Goal: Task Accomplishment & Management: Manage account settings

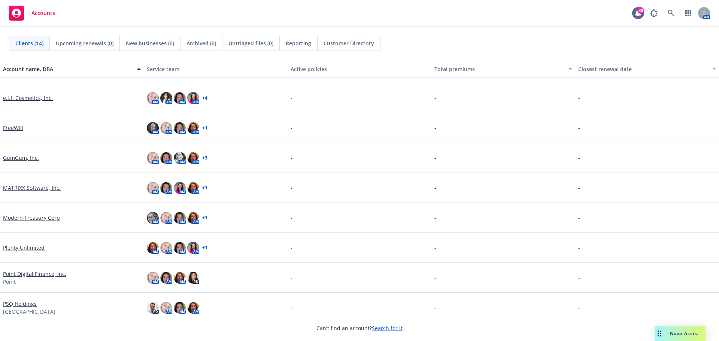
scroll to position [37, 0]
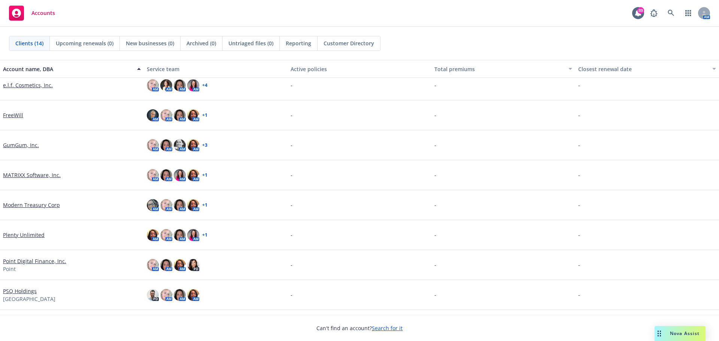
click at [29, 260] on link "Point Digital Finance, Inc." at bounding box center [34, 261] width 63 height 8
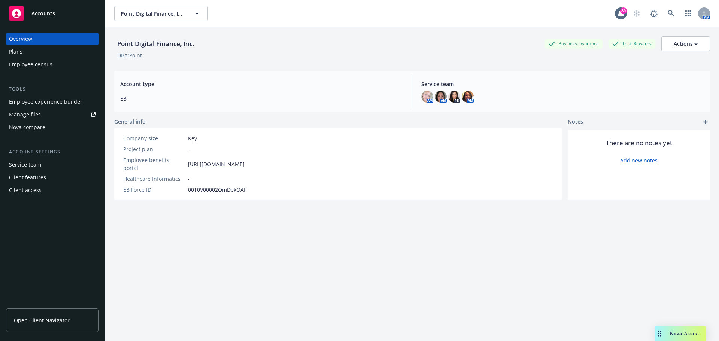
click at [37, 101] on div "Employee experience builder" at bounding box center [45, 102] width 73 height 12
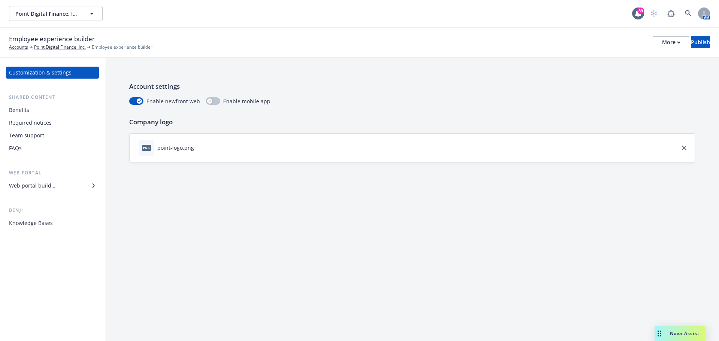
click at [25, 186] on div "Web portal builder" at bounding box center [32, 186] width 46 height 12
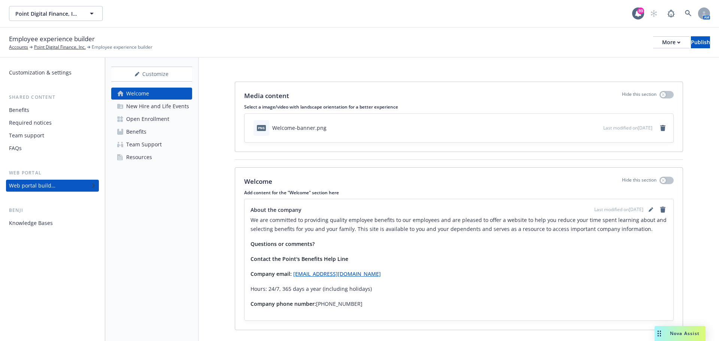
click at [139, 119] on div "Open Enrollment" at bounding box center [147, 119] width 43 height 12
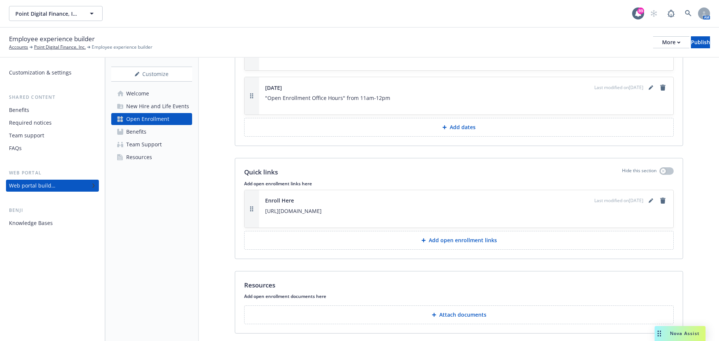
scroll to position [1099, 0]
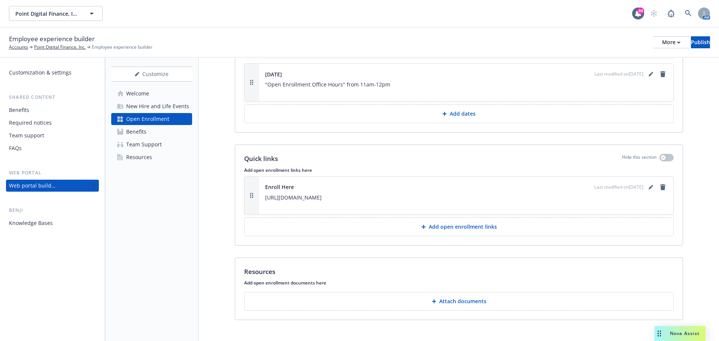
click at [457, 298] on p "Attach documents" at bounding box center [462, 301] width 47 height 7
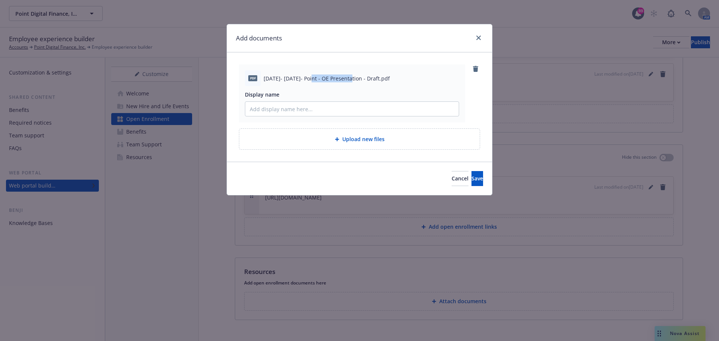
drag, startPoint x: 350, startPoint y: 79, endPoint x: 310, endPoint y: 78, distance: 40.4
click at [310, 78] on span "[DATE]- [DATE]- Point - OE Presentation - Draft.pdf" at bounding box center [326, 78] width 126 height 8
click at [315, 76] on span "[DATE]- [DATE]- Point - OE Presentation - Draft.pdf" at bounding box center [326, 78] width 126 height 8
drag, startPoint x: 350, startPoint y: 78, endPoint x: 261, endPoint y: 79, distance: 89.1
click at [261, 79] on div "pdf [DATE]- [DATE]- Point - OE Presentation - Draft.pdf" at bounding box center [352, 78] width 214 height 16
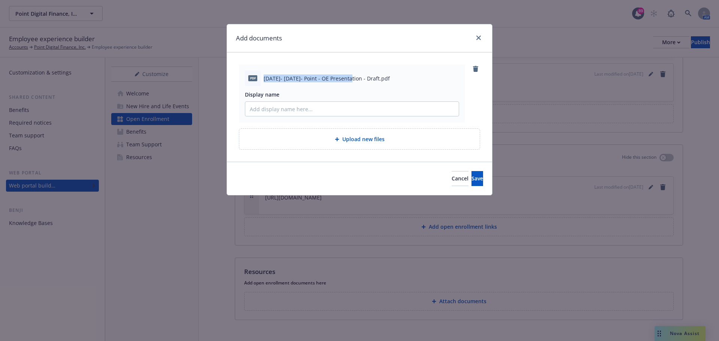
copy div "[DATE]- [DATE]- Point - OE Presentation"
click at [279, 106] on input "Display name" at bounding box center [351, 109] width 213 height 14
paste input "[DATE]- [DATE]- Point - OE Presentation"
click at [301, 109] on input "[DATE]- [DATE]- Point - OE Presentation" at bounding box center [351, 109] width 213 height 14
type input "[DATE]- [DATE] OE Presentation"
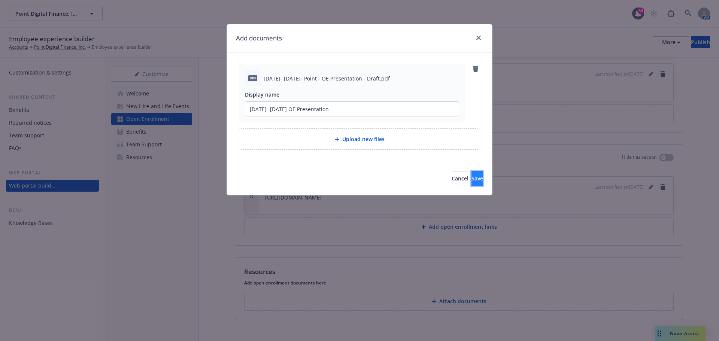
click at [471, 177] on span "Save" at bounding box center [477, 178] width 12 height 7
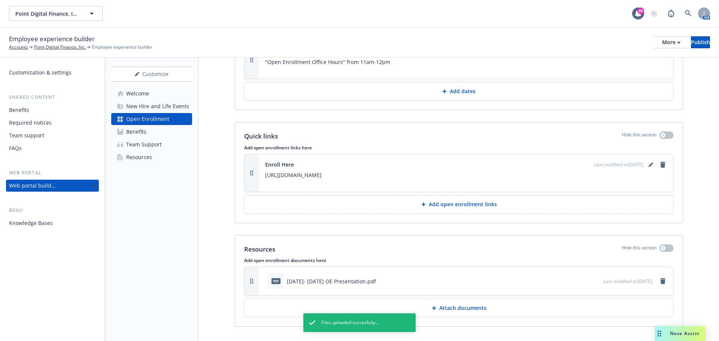
scroll to position [1128, 0]
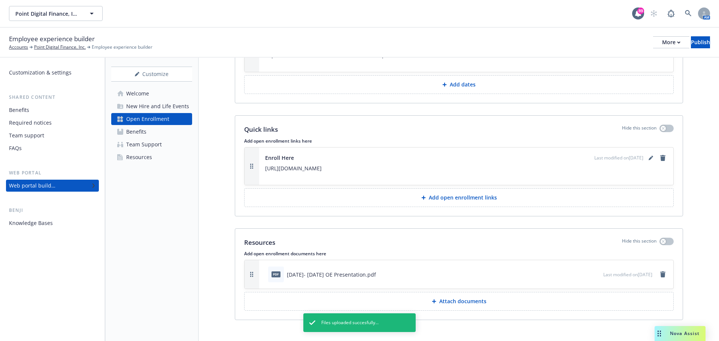
click at [585, 297] on button "Attach documents" at bounding box center [458, 301] width 429 height 19
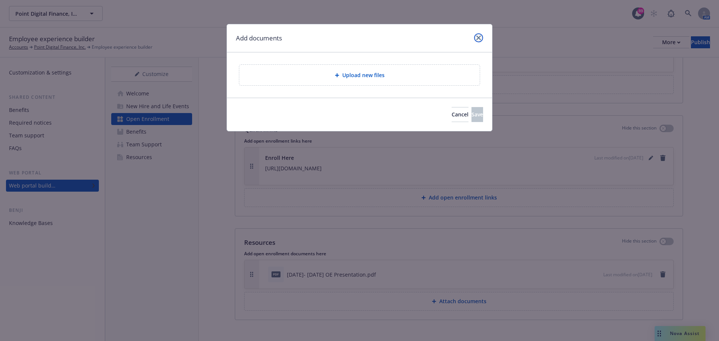
click at [478, 39] on icon "close" at bounding box center [478, 38] width 4 height 4
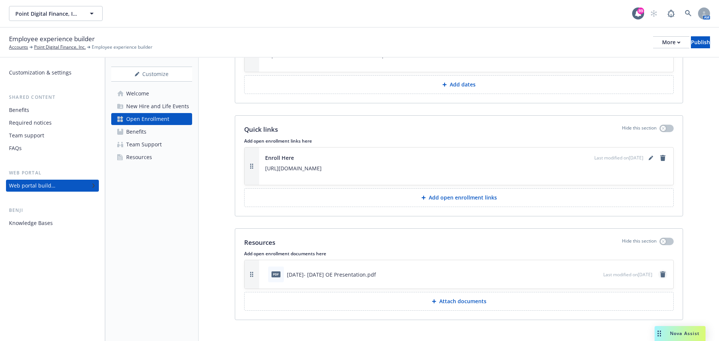
click at [660, 271] on icon "remove" at bounding box center [662, 274] width 5 height 6
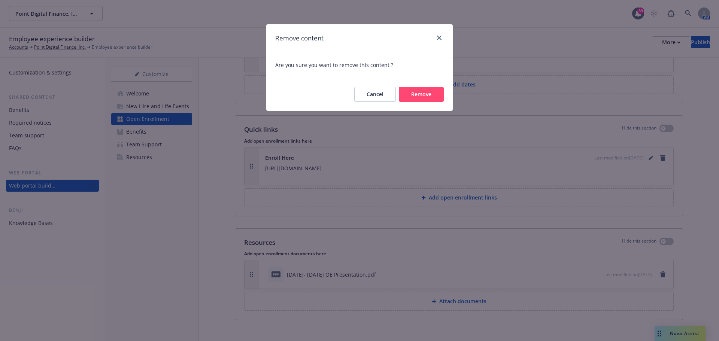
click at [415, 98] on button "Remove" at bounding box center [421, 94] width 45 height 15
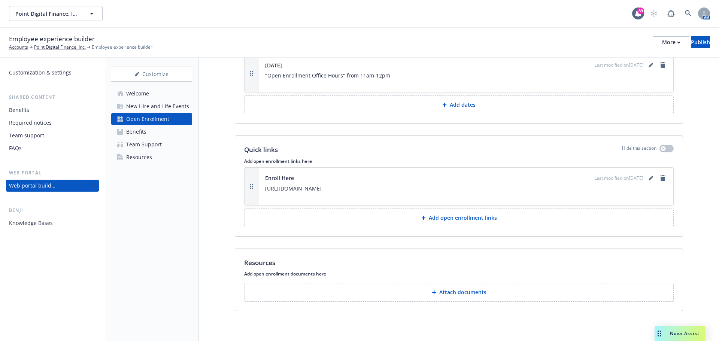
scroll to position [1099, 0]
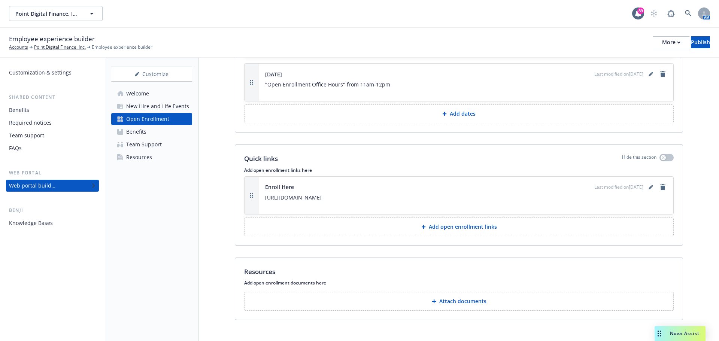
click at [517, 297] on button "Attach documents" at bounding box center [458, 301] width 429 height 19
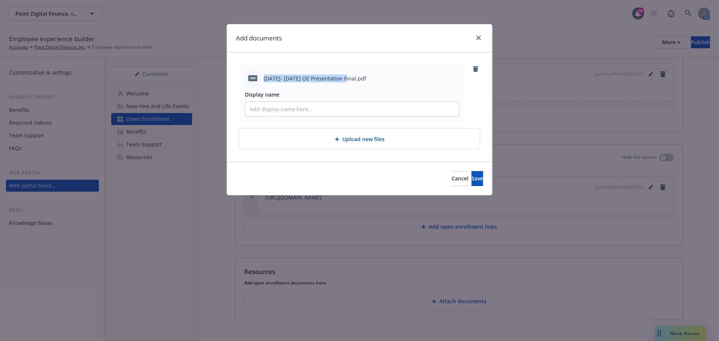
drag, startPoint x: 344, startPoint y: 81, endPoint x: 262, endPoint y: 79, distance: 81.6
click at [262, 79] on div "pdf [DATE]- [DATE] OE Presentation Final.pdf" at bounding box center [352, 78] width 214 height 16
copy span "[DATE]- [DATE] OE Presentation Final"
click at [277, 105] on input "Display name" at bounding box center [351, 109] width 213 height 14
paste input "[DATE]- [DATE] OE Presentation Final"
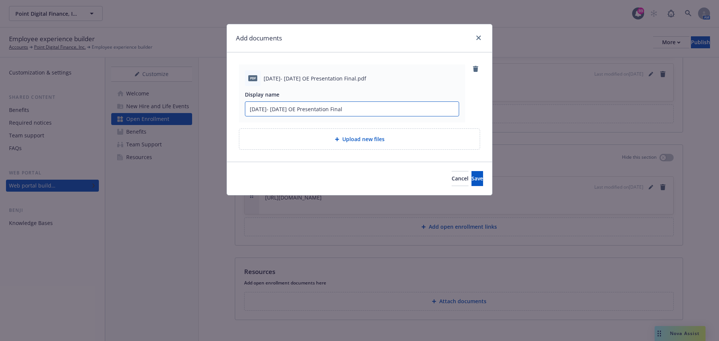
drag, startPoint x: 317, startPoint y: 109, endPoint x: 360, endPoint y: 113, distance: 43.2
click at [360, 113] on input "[DATE]- [DATE] OE Presentation Final" at bounding box center [351, 109] width 213 height 14
type input "[DATE]- [DATE] OE Presentation"
click at [471, 183] on button "Save" at bounding box center [477, 178] width 12 height 15
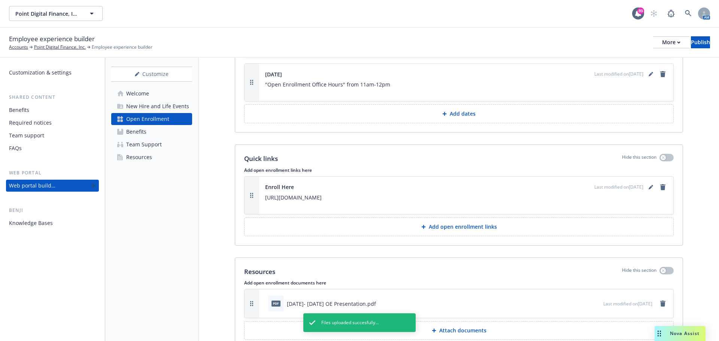
click at [494, 321] on button "Attach documents" at bounding box center [458, 330] width 429 height 19
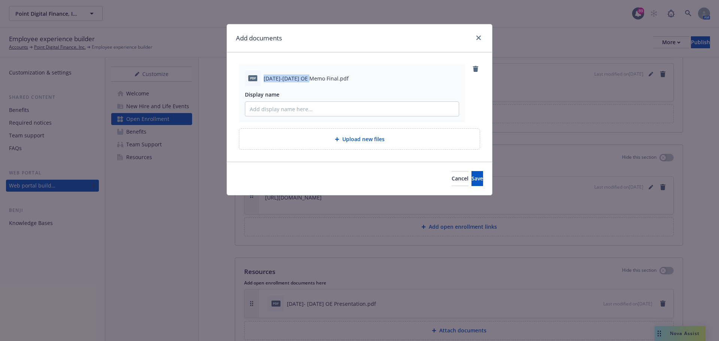
drag, startPoint x: 315, startPoint y: 78, endPoint x: 263, endPoint y: 79, distance: 51.7
click at [263, 79] on div "pdf [DATE]-[DATE] OE Memo Final.pdf" at bounding box center [352, 78] width 214 height 16
copy span "[DATE]-[DATE] OE Memo"
click at [271, 109] on input "Display name" at bounding box center [351, 109] width 213 height 14
paste input "[DATE]-[DATE] OE Memo"
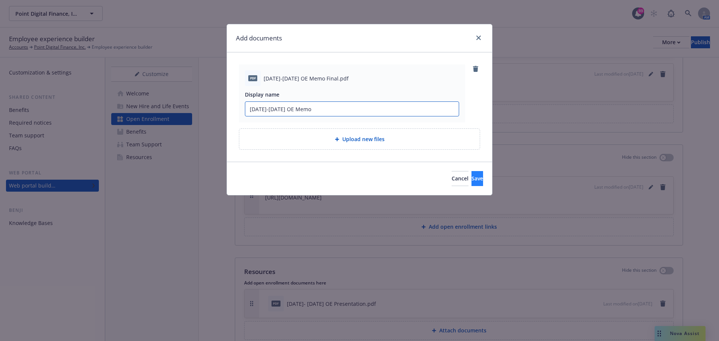
type input "[DATE]-[DATE] OE Memo"
click at [471, 174] on button "Save" at bounding box center [477, 178] width 12 height 15
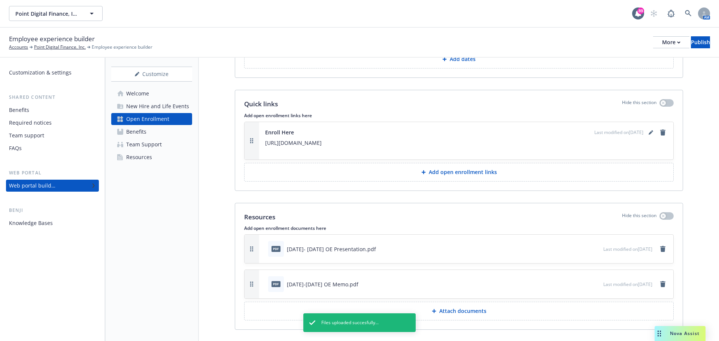
scroll to position [1163, 0]
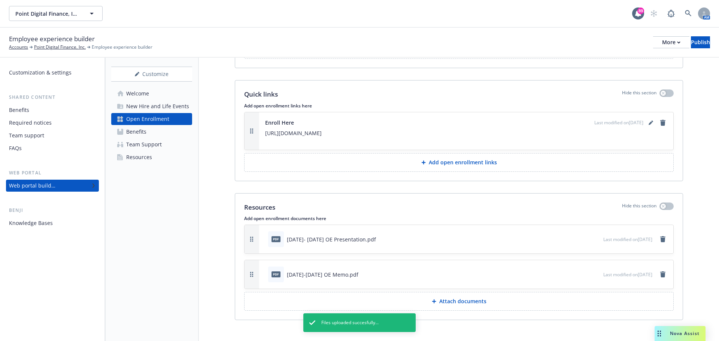
click at [601, 293] on button "Attach documents" at bounding box center [458, 301] width 429 height 19
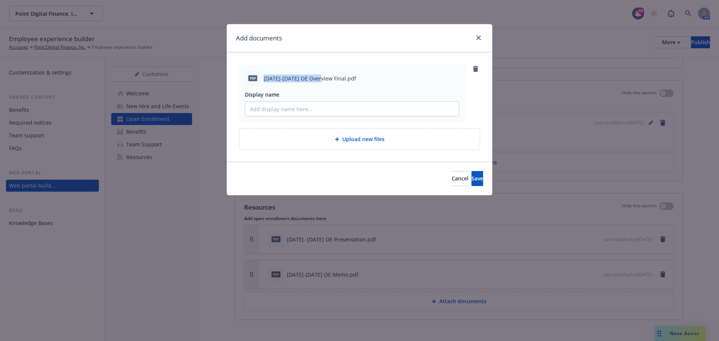
drag, startPoint x: 321, startPoint y: 80, endPoint x: 273, endPoint y: 78, distance: 47.6
click at [267, 80] on span "[DATE]-[DATE] OE Overview Final.pdf" at bounding box center [309, 78] width 92 height 8
copy span "025-2026 OE Overview"
click at [283, 108] on input "Display name" at bounding box center [351, 109] width 213 height 14
paste input "025-2026 OE Overview"
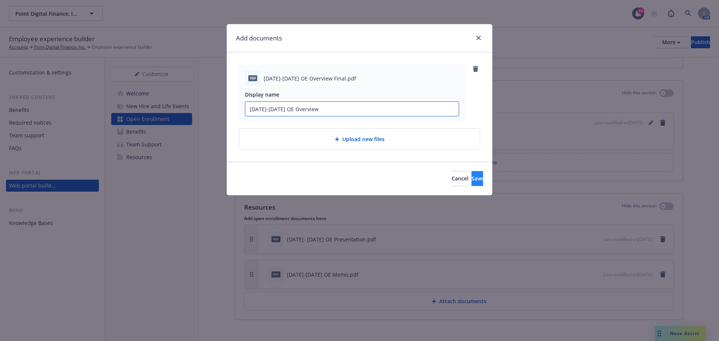
type input "[DATE]-[DATE] OE Overview"
click at [471, 181] on button "Save" at bounding box center [477, 178] width 12 height 15
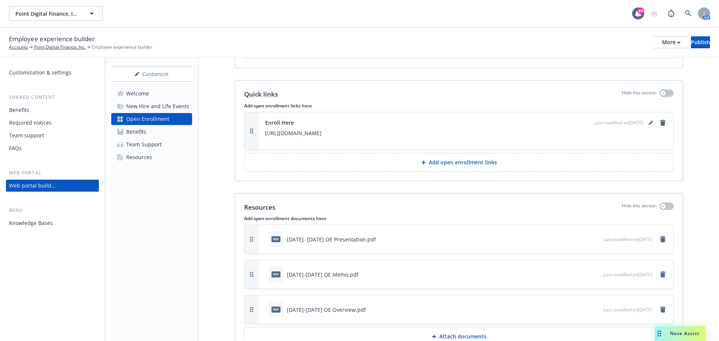
click at [660, 236] on icon "remove" at bounding box center [662, 239] width 5 height 6
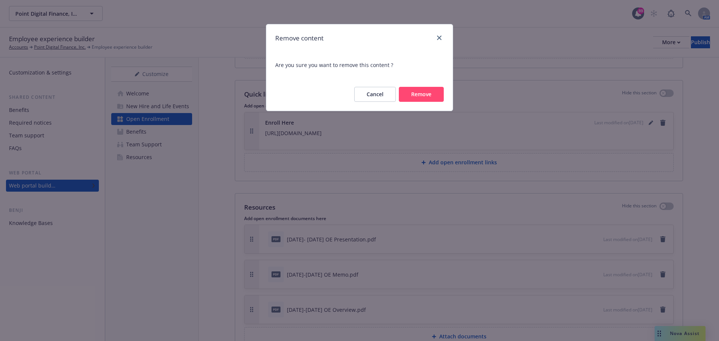
click at [420, 95] on button "Remove" at bounding box center [421, 94] width 45 height 15
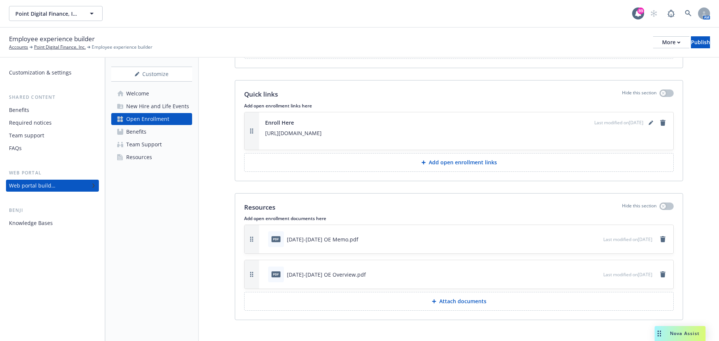
click at [507, 292] on button "Attach documents" at bounding box center [458, 301] width 429 height 19
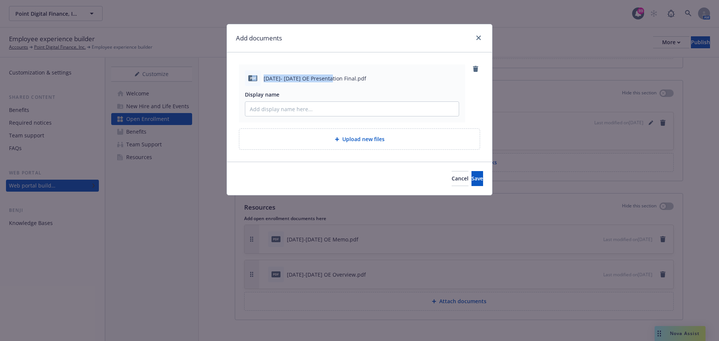
drag, startPoint x: 332, startPoint y: 78, endPoint x: 253, endPoint y: 79, distance: 79.0
click at [253, 79] on div "pdf [DATE]- [DATE] OE Presentation Final.pdf" at bounding box center [352, 78] width 214 height 16
copy div "df [DATE]- [DATE] OE Presentation"
click at [281, 112] on input "Display name" at bounding box center [351, 109] width 213 height 14
paste input "df [DATE]- [DATE] OE Presentation"
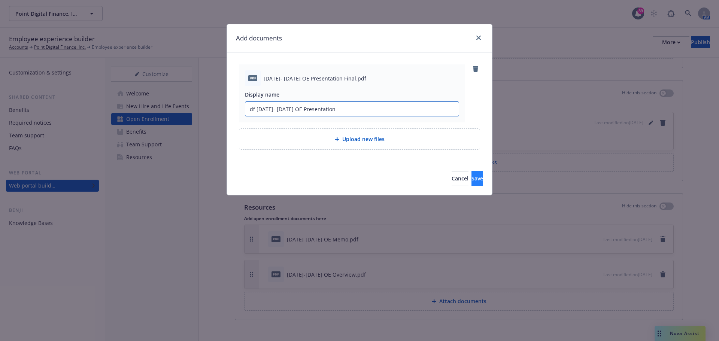
type input "df [DATE]- [DATE] OE Presentation"
click at [471, 179] on button "Save" at bounding box center [477, 178] width 12 height 15
